Goal: Find specific page/section: Find specific page/section

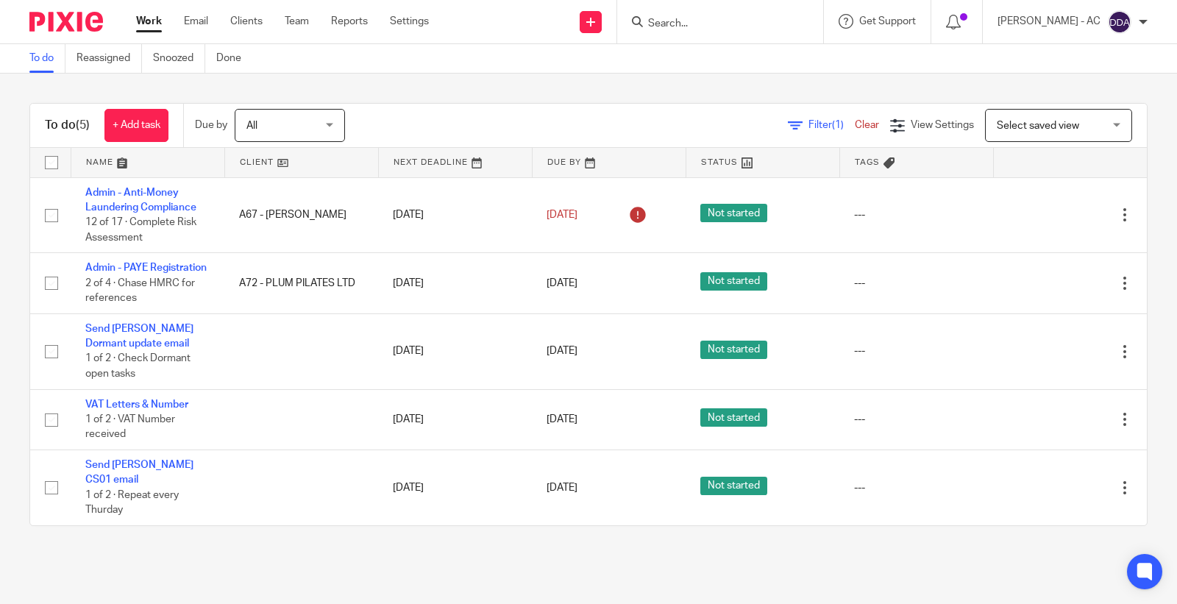
click at [689, 18] on input "Search" at bounding box center [712, 24] width 132 height 13
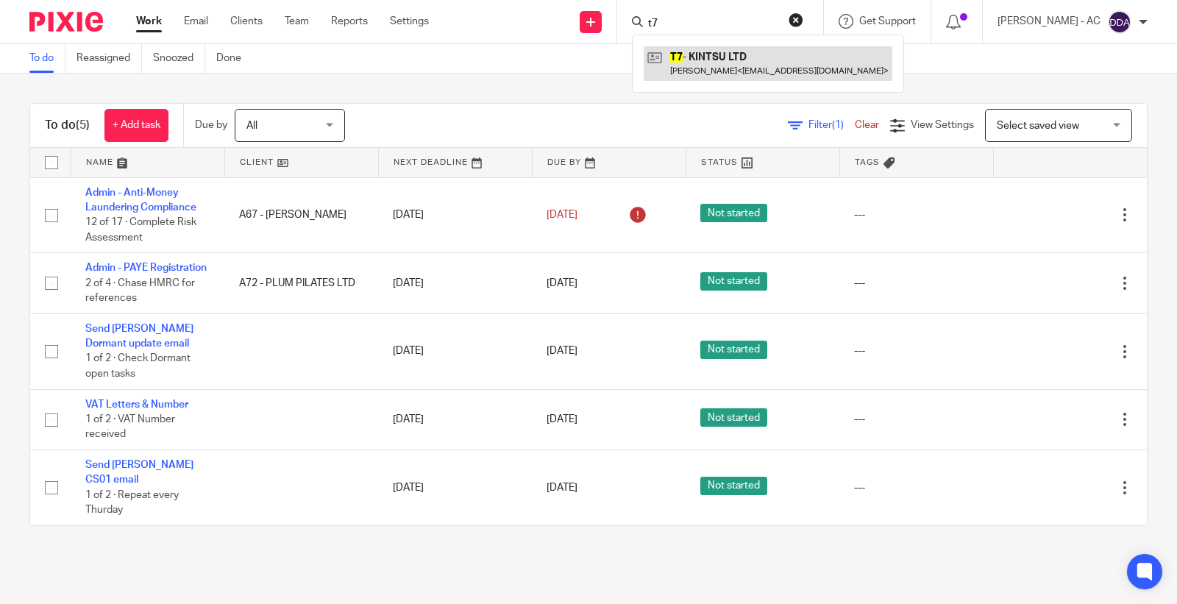
type input "t7"
click at [769, 57] on link at bounding box center [768, 63] width 249 height 34
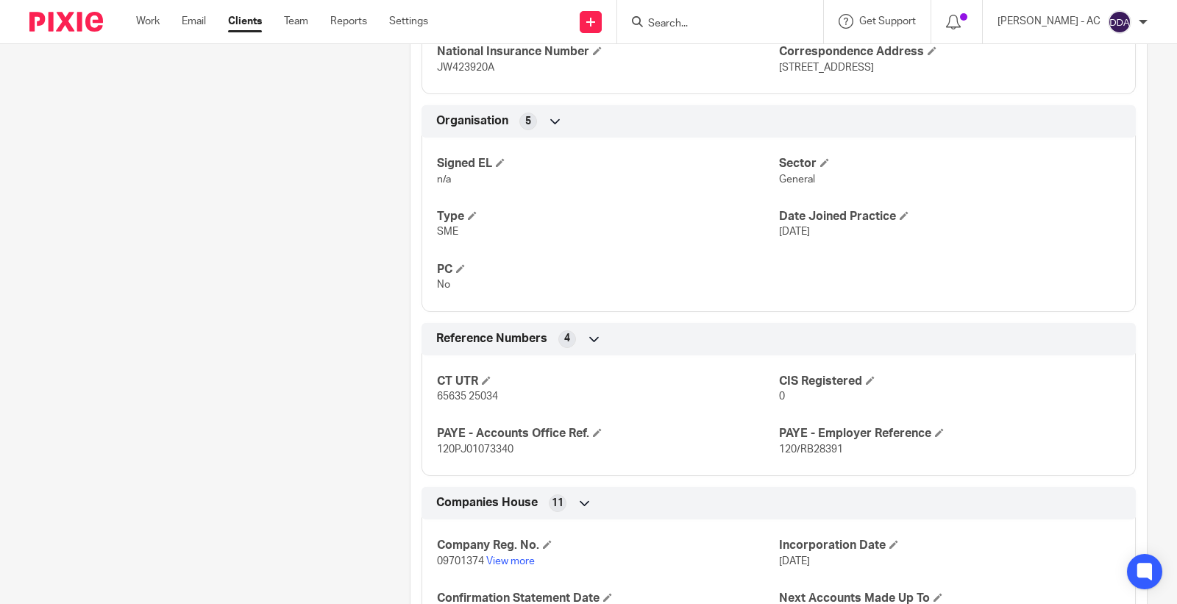
scroll to position [899, 0]
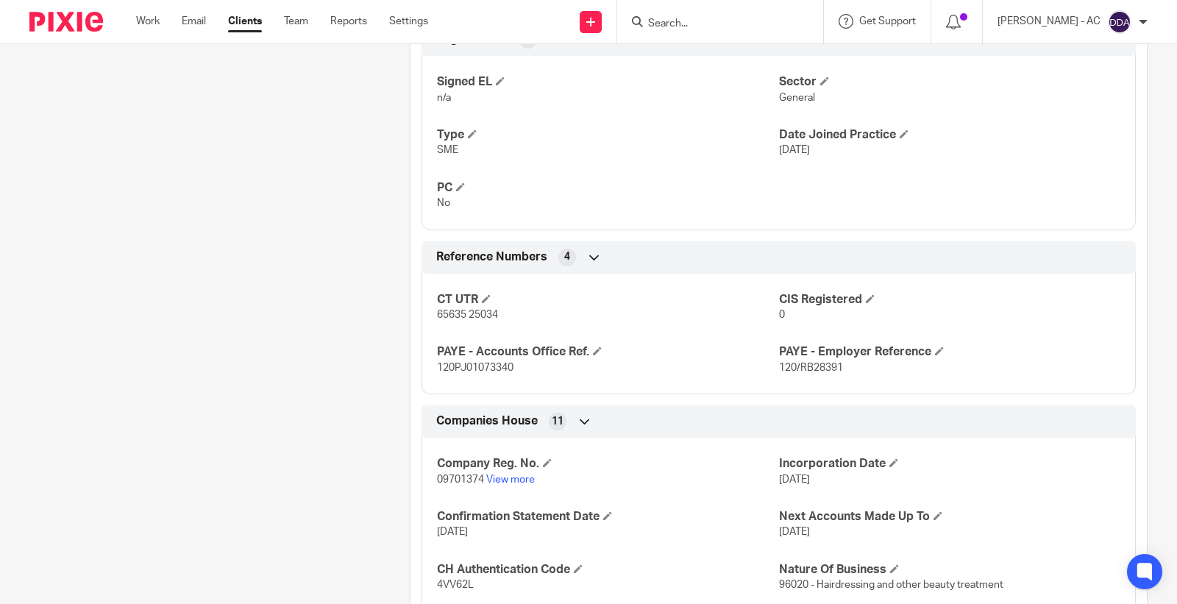
click at [453, 476] on span "09701374" at bounding box center [460, 479] width 47 height 10
copy p "09701374"
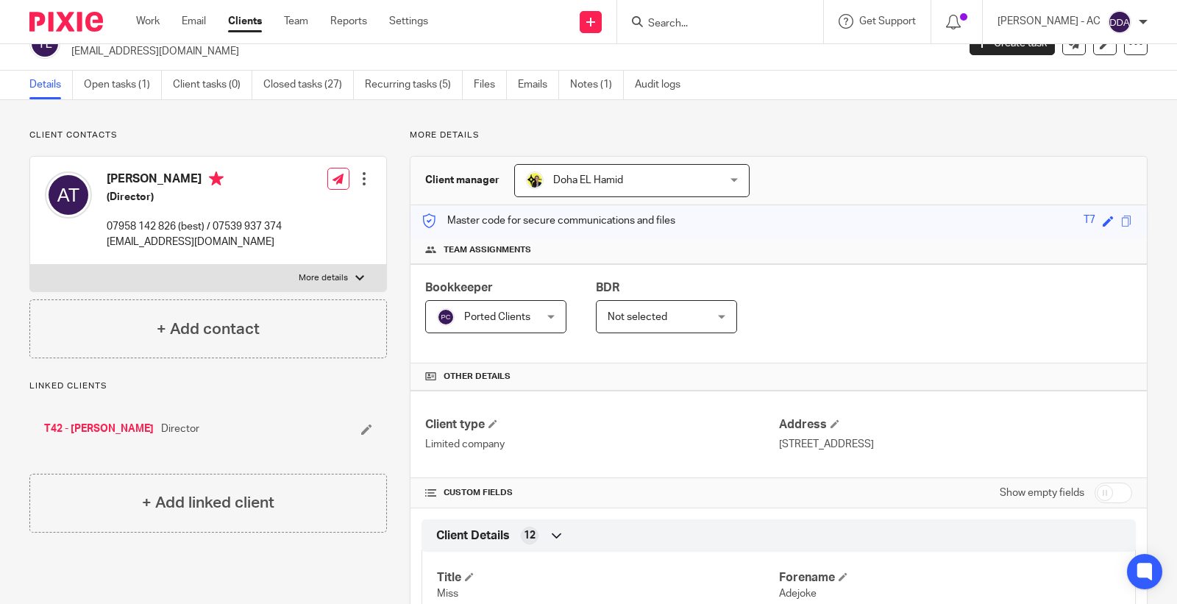
scroll to position [0, 0]
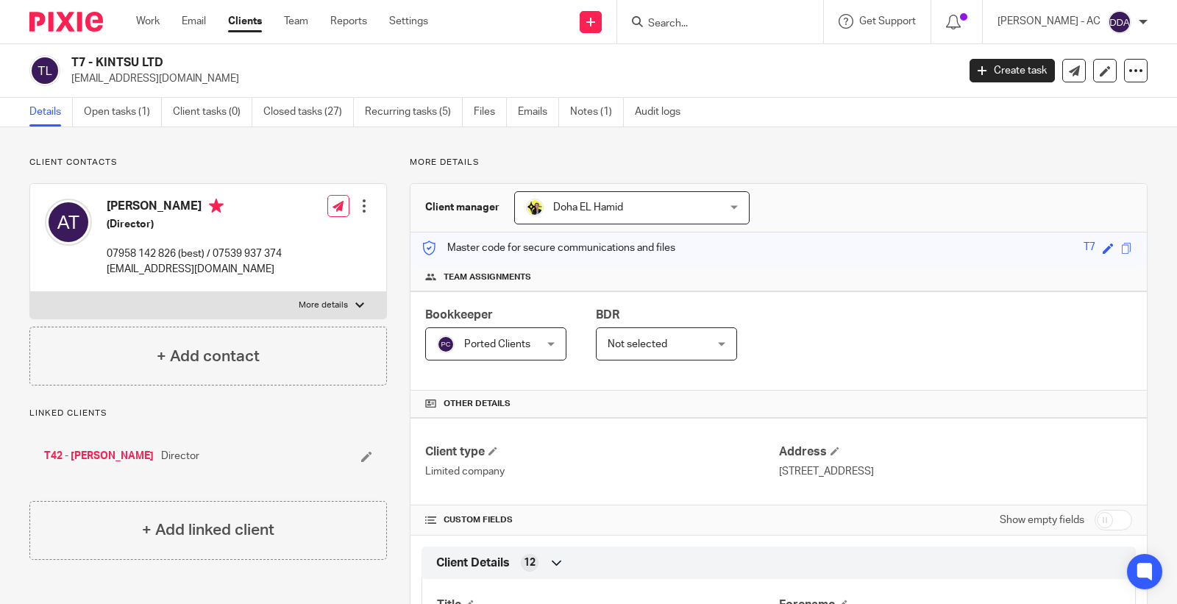
drag, startPoint x: 175, startPoint y: 60, endPoint x: 96, endPoint y: 65, distance: 79.6
click at [96, 65] on h2 "T7 - KINTSU LTD" at bounding box center [421, 62] width 701 height 15
copy h2 "KINTSU LTD"
click at [77, 63] on h2 "T7 - KINTSU LTD" at bounding box center [421, 62] width 701 height 15
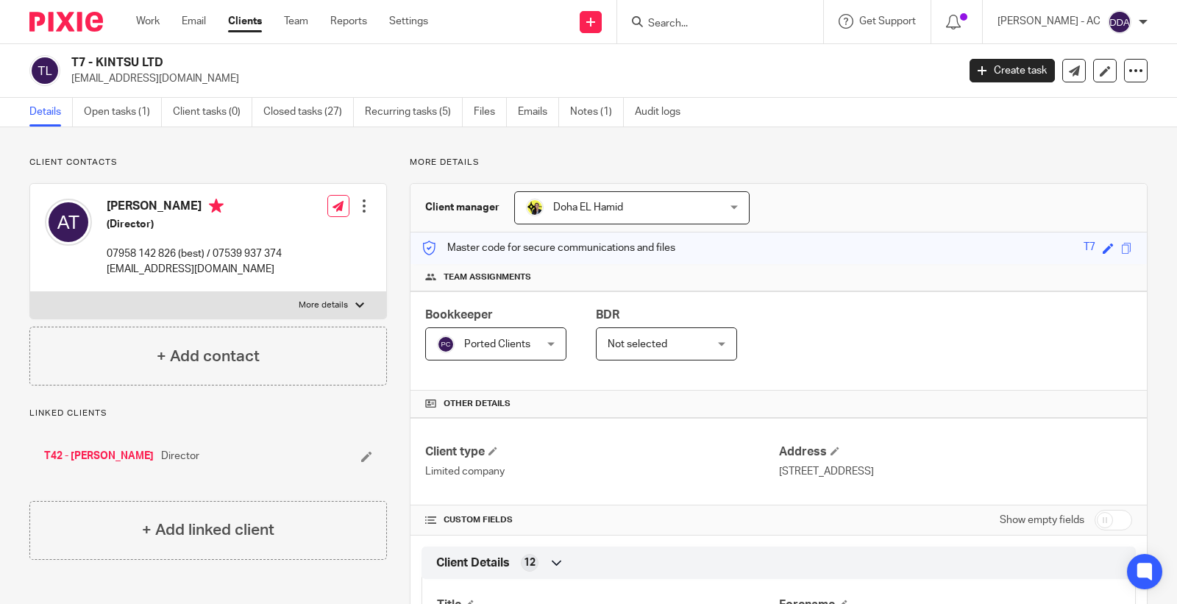
copy h2 "T7"
